Goal: Check status: Check status

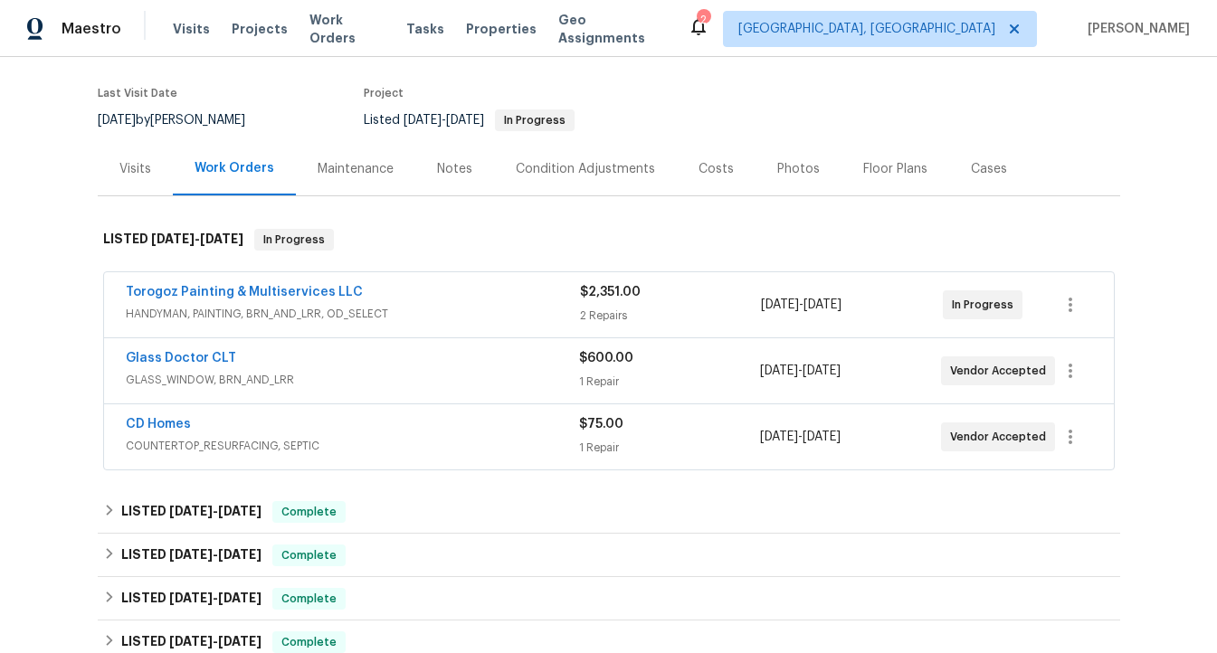
scroll to position [137, 0]
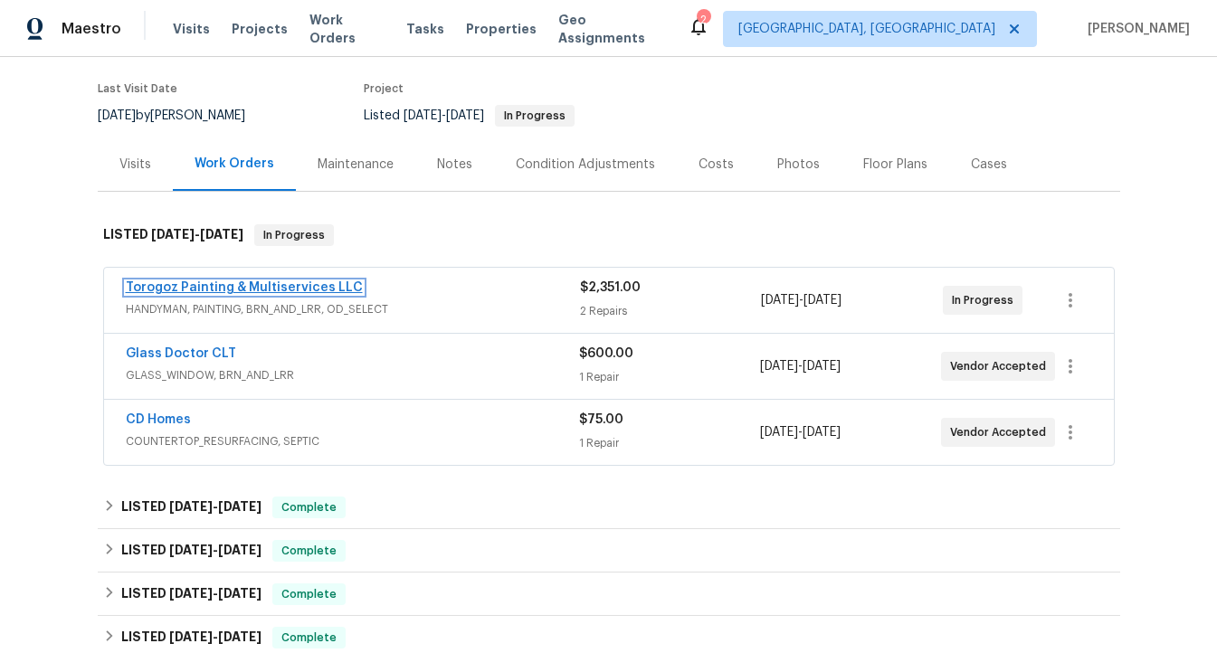
click at [280, 285] on link "Torogoz Painting & Multiservices LLC" at bounding box center [244, 287] width 237 height 13
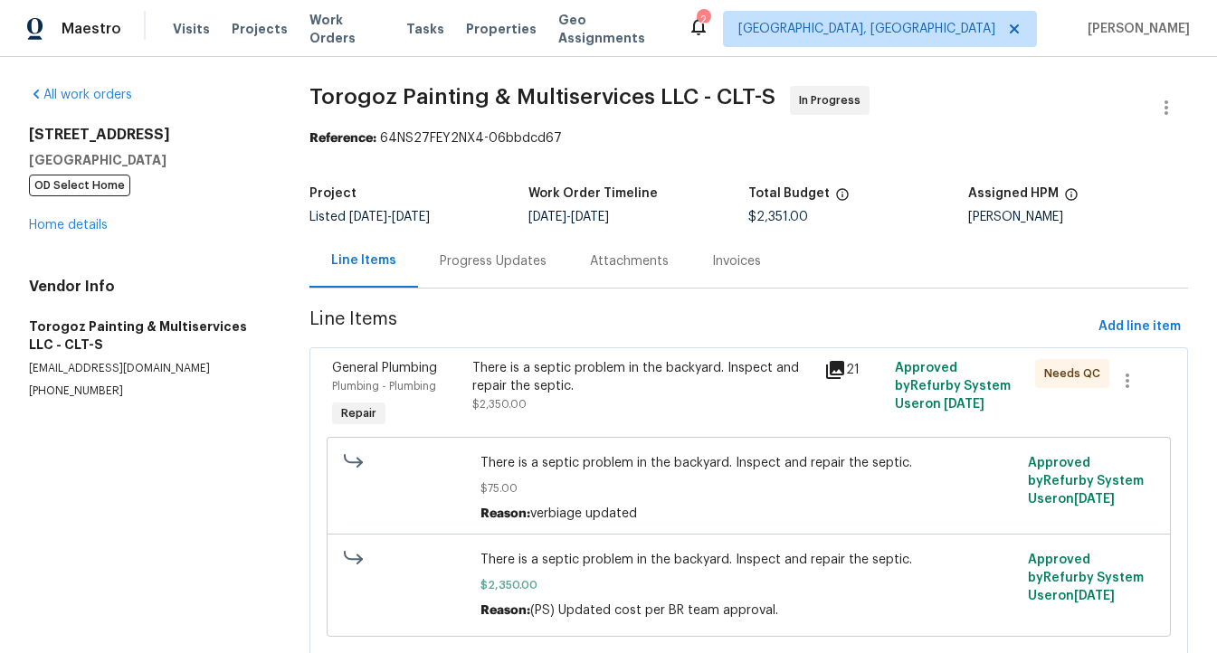
click at [836, 369] on icon at bounding box center [835, 370] width 18 height 18
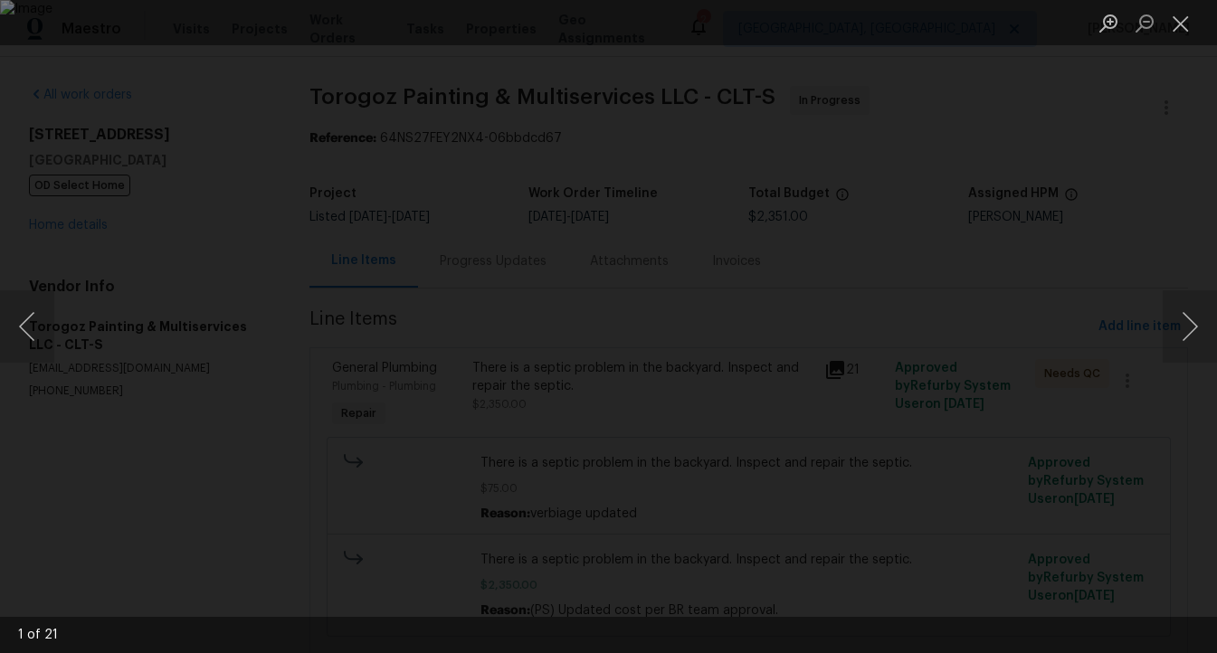
click at [1161, 335] on div "Lightbox" at bounding box center [608, 326] width 1217 height 653
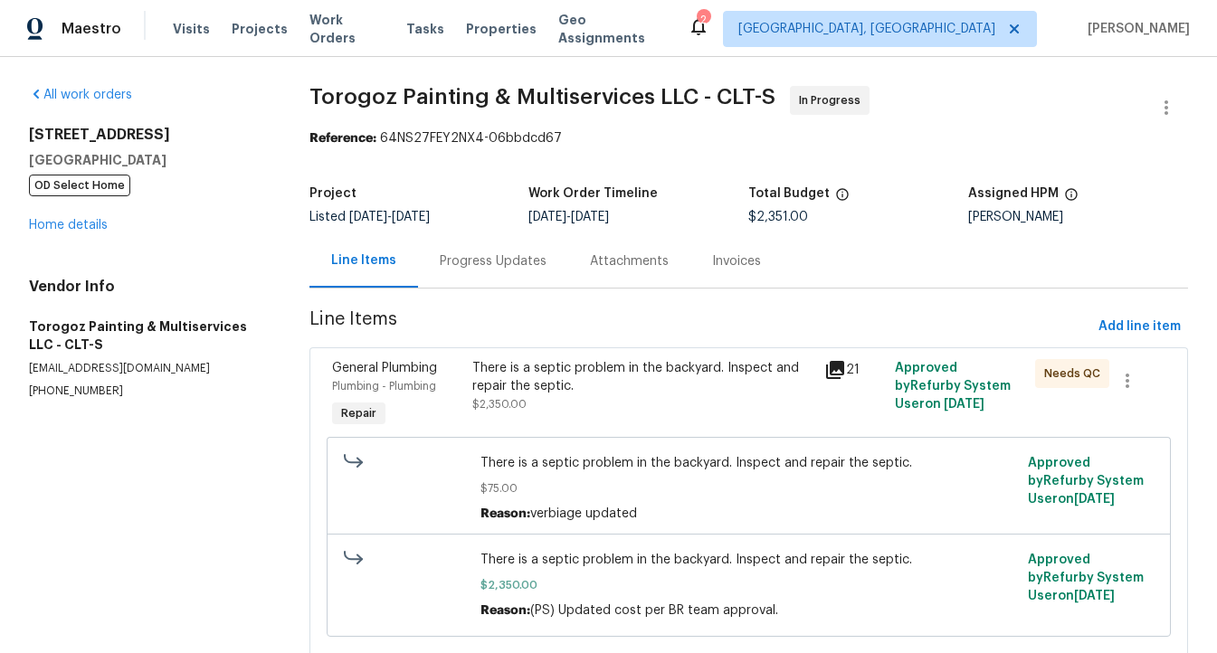
click at [712, 255] on div "Invoices" at bounding box center [736, 261] width 49 height 18
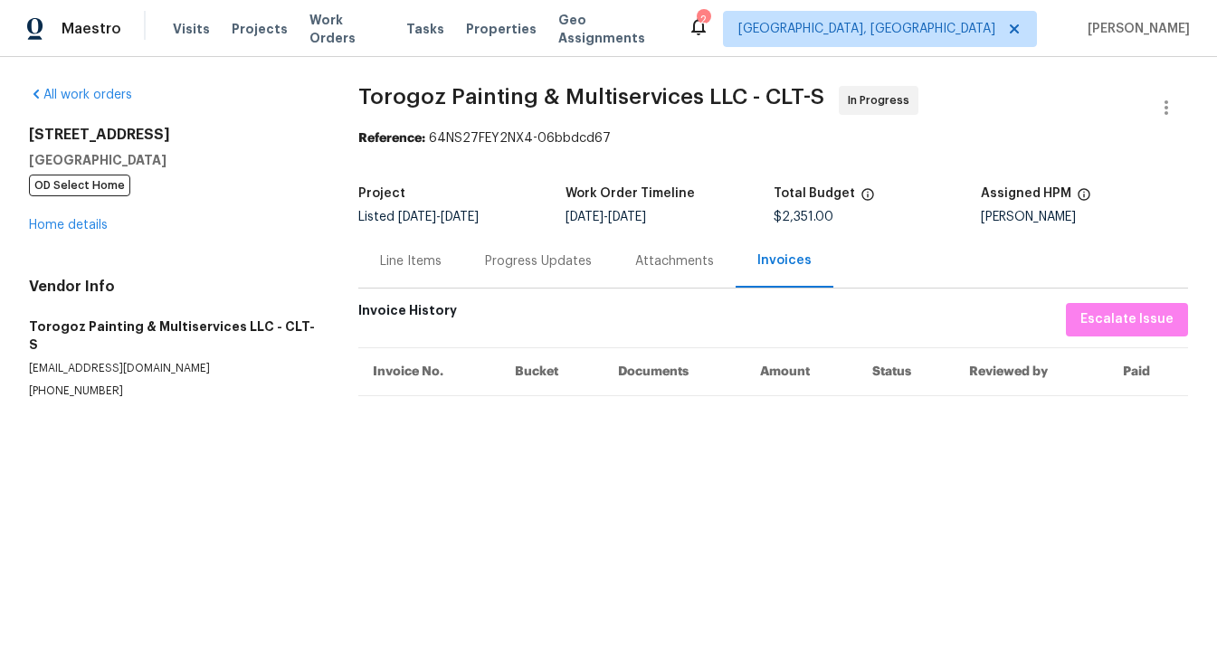
click at [683, 255] on div "Attachments" at bounding box center [674, 261] width 79 height 18
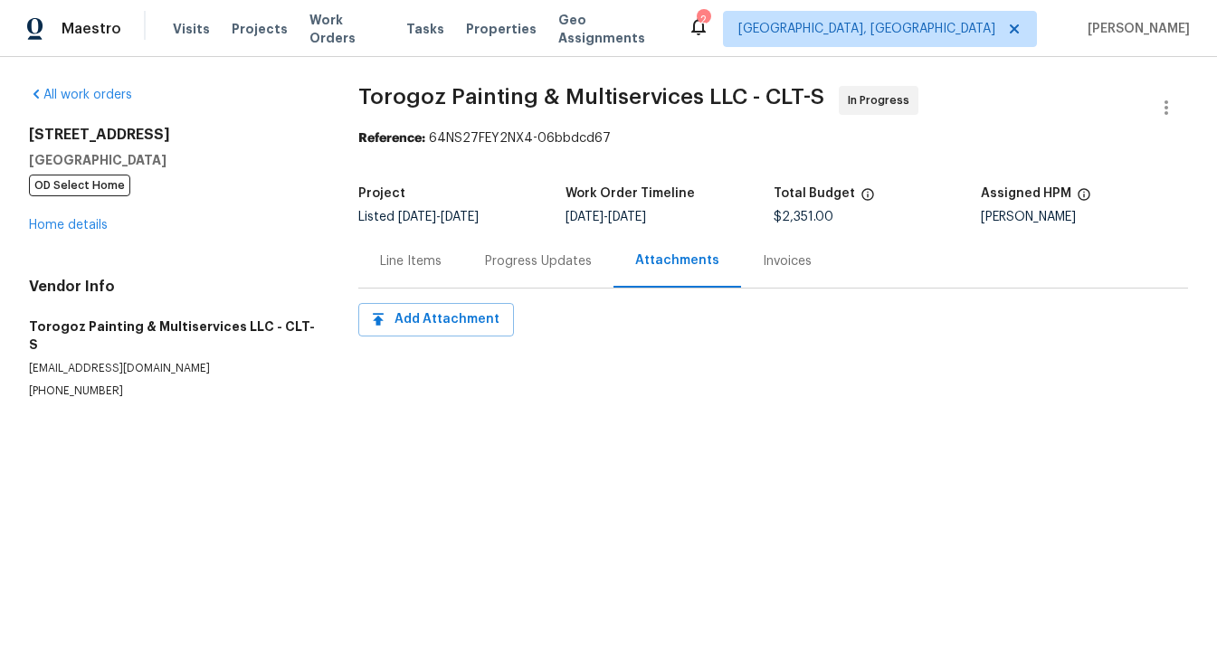
click at [548, 269] on div "Progress Updates" at bounding box center [538, 261] width 107 height 18
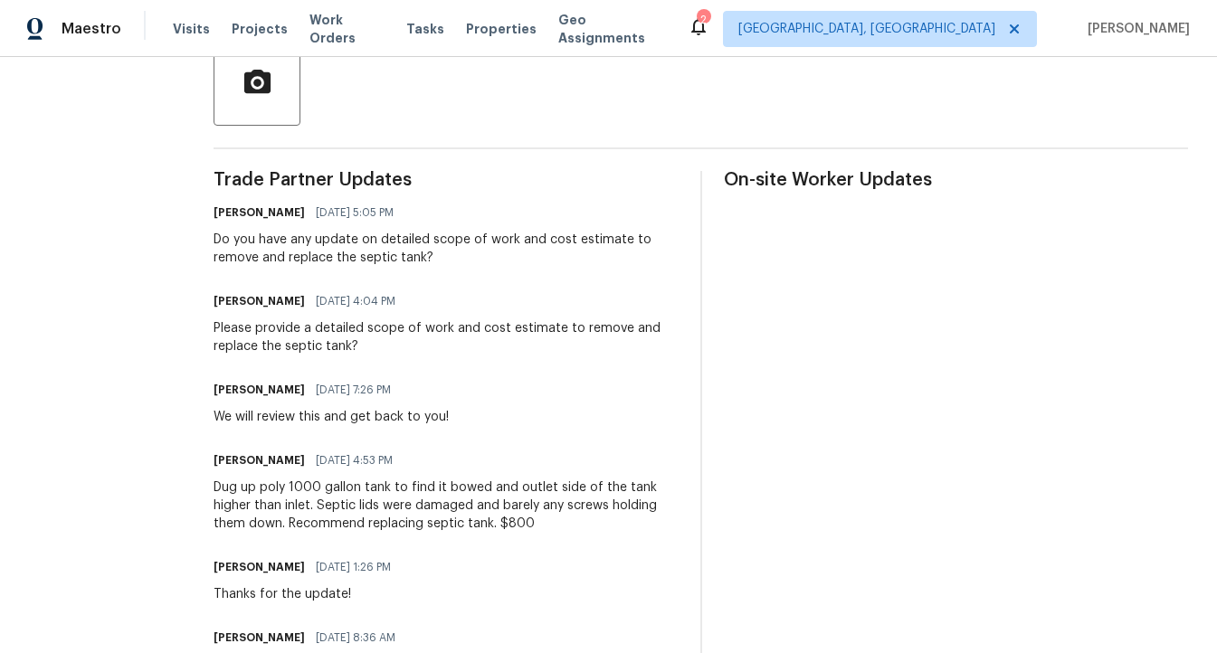
scroll to position [442, 0]
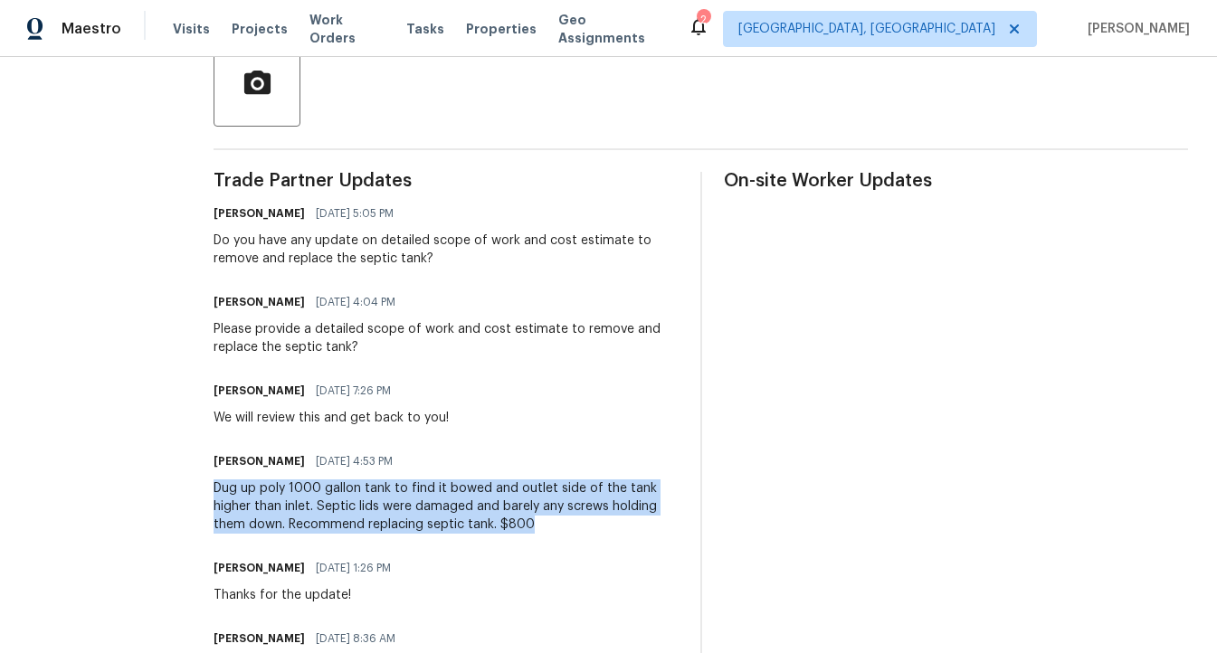
drag, startPoint x: 256, startPoint y: 487, endPoint x: 604, endPoint y: 524, distance: 350.3
click at [604, 524] on div "Dug up poly 1000 gallon tank to find it bowed and outlet side of the tank highe…" at bounding box center [446, 506] width 465 height 54
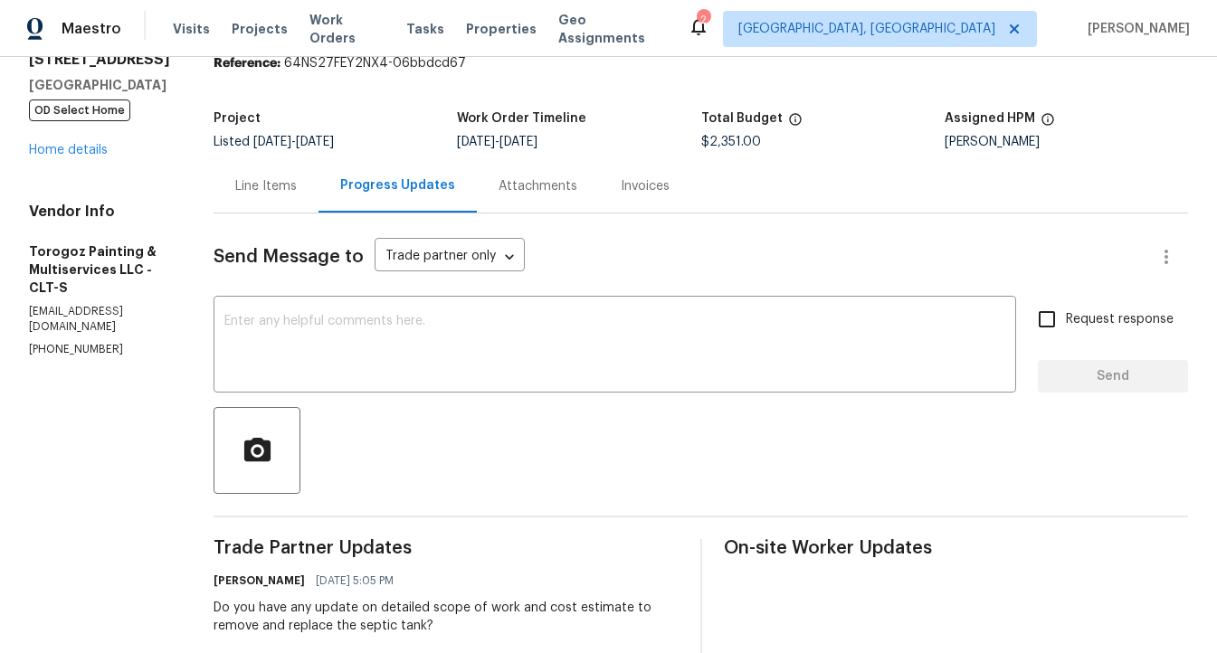
scroll to position [0, 0]
